Goal: Task Accomplishment & Management: Use online tool/utility

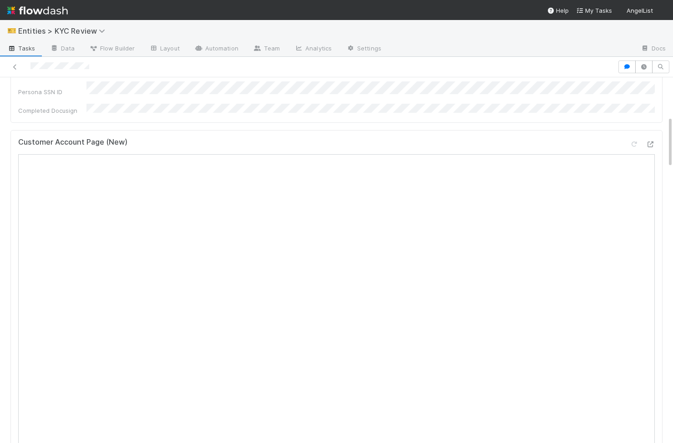
scroll to position [265, 0]
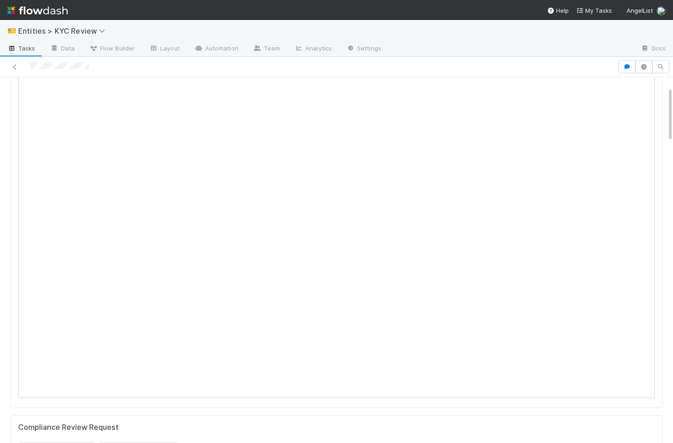
scroll to position [457, 0]
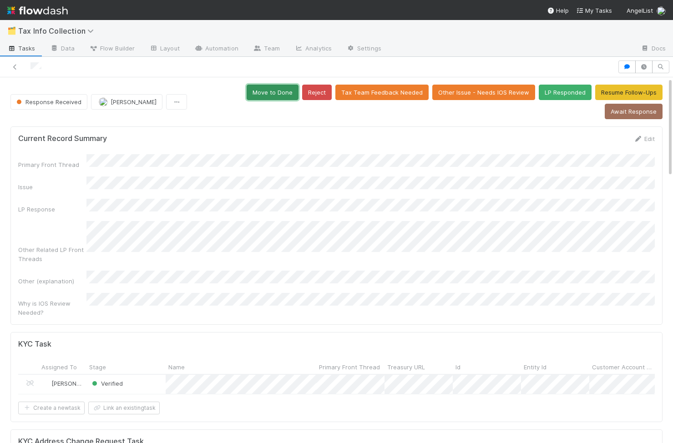
click at [247, 92] on button "Move to Done" at bounding box center [273, 92] width 52 height 15
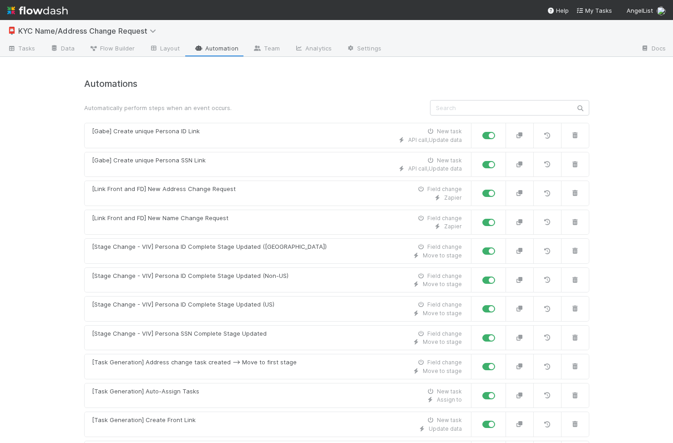
scroll to position [469, 0]
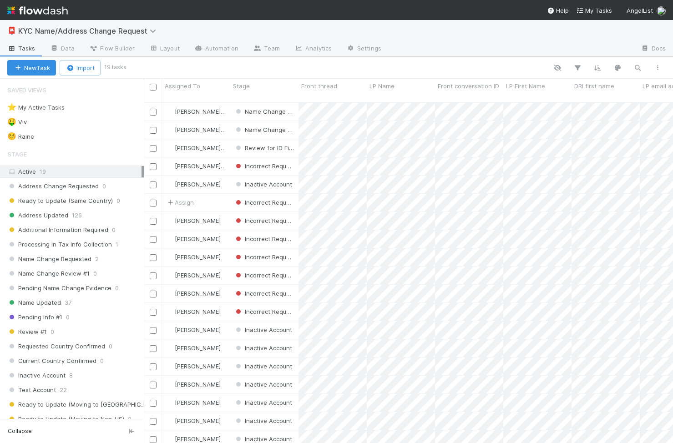
scroll to position [348, 529]
click at [87, 136] on div "☺️ Raine 3" at bounding box center [75, 136] width 137 height 11
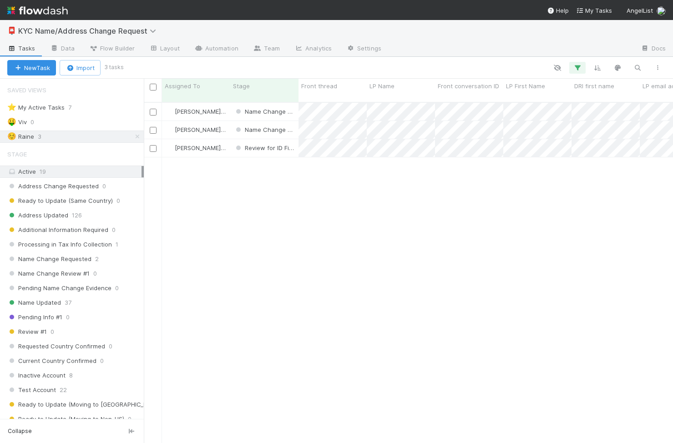
scroll to position [348, 529]
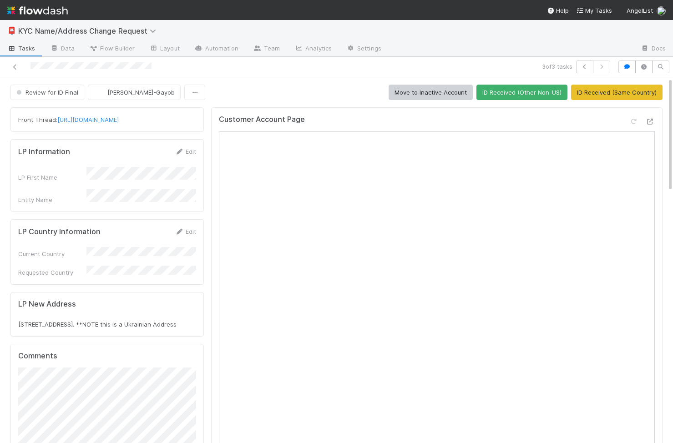
scroll to position [80, 0]
